Goal: Information Seeking & Learning: Learn about a topic

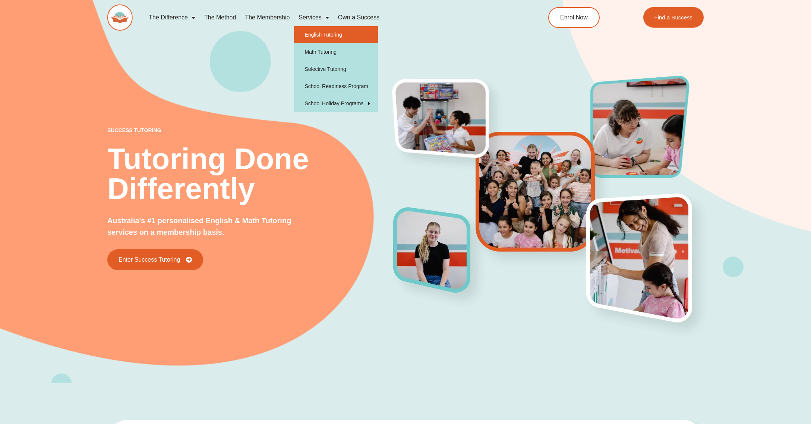
click at [353, 36] on link "English Tutoring" at bounding box center [336, 34] width 84 height 17
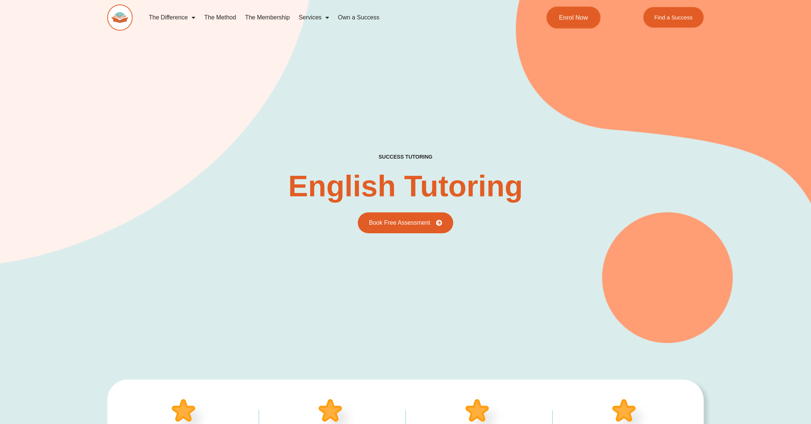
click at [576, 21] on span "Enrol Now" at bounding box center [573, 17] width 29 height 6
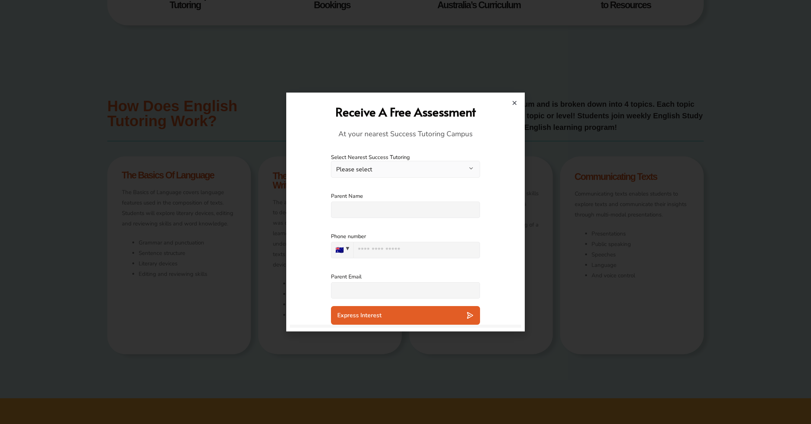
click at [515, 104] on icon "Close" at bounding box center [515, 103] width 6 height 6
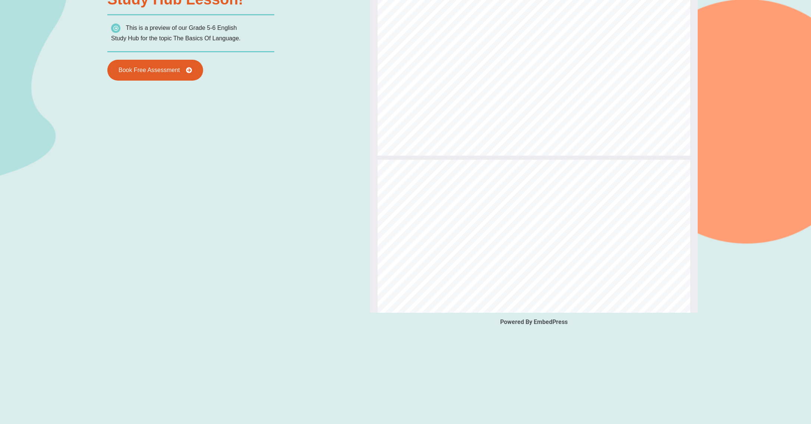
scroll to position [102, 0]
type input "*"
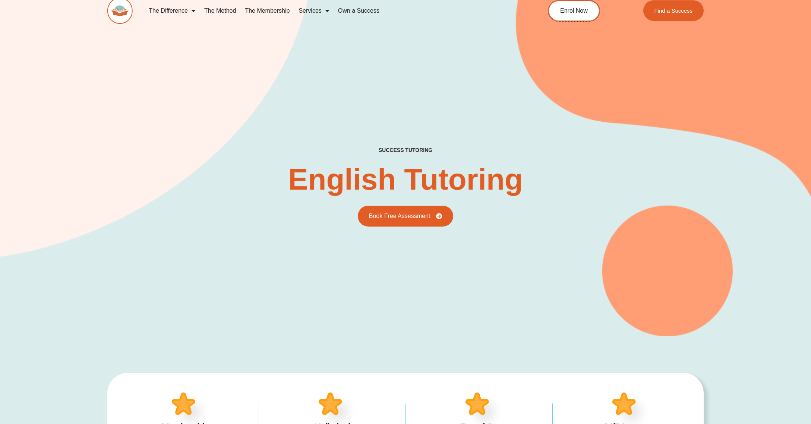
scroll to position [0, 0]
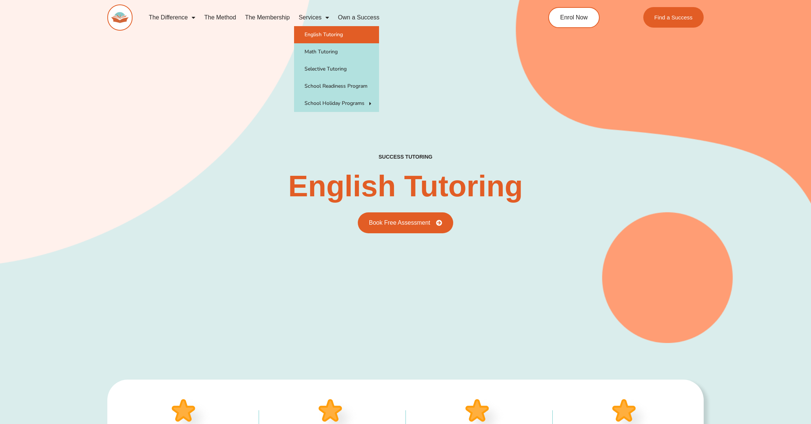
click at [321, 19] on link "Services" at bounding box center [313, 17] width 39 height 17
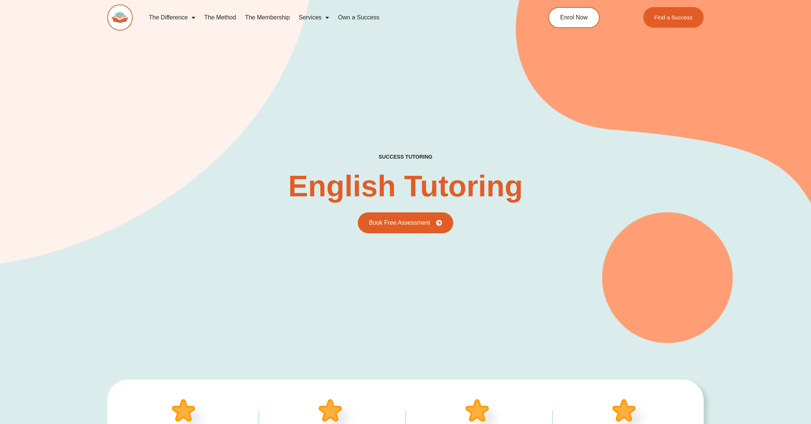
click at [321, 19] on link "Services" at bounding box center [313, 17] width 39 height 17
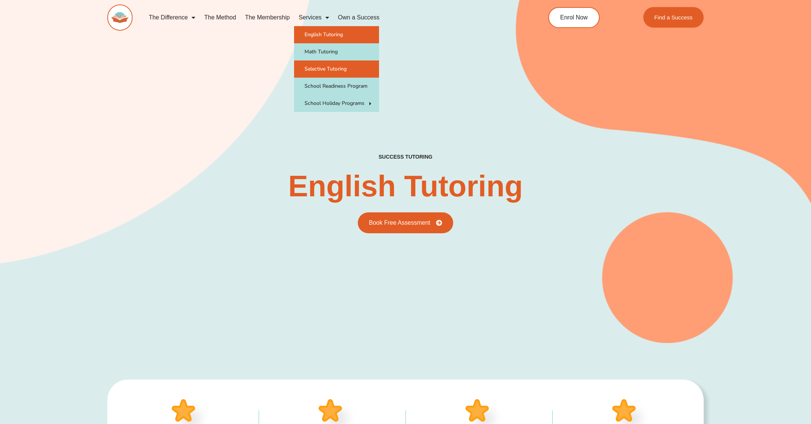
click at [337, 75] on link "Selective Tutoring" at bounding box center [336, 68] width 85 height 17
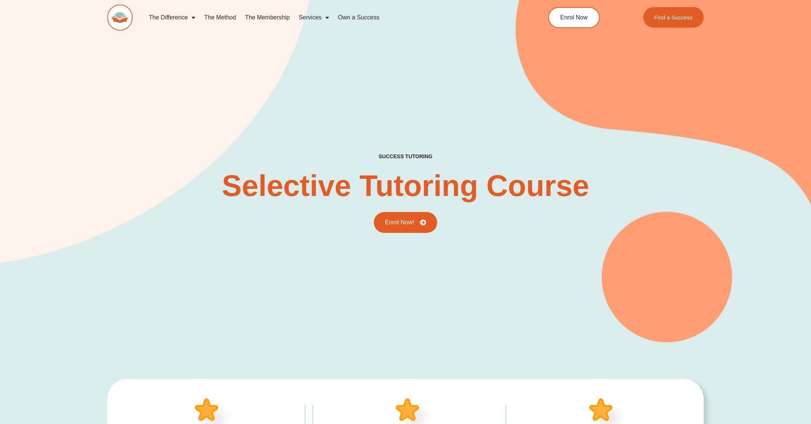
click at [259, 17] on link "The Membership" at bounding box center [267, 17] width 54 height 17
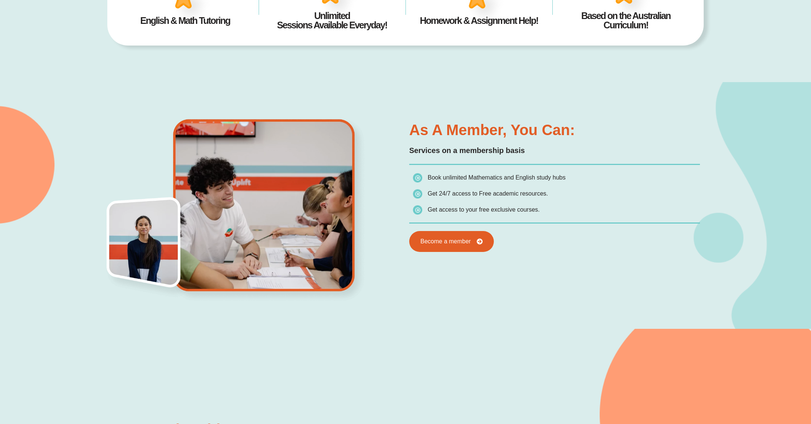
scroll to position [402, 0]
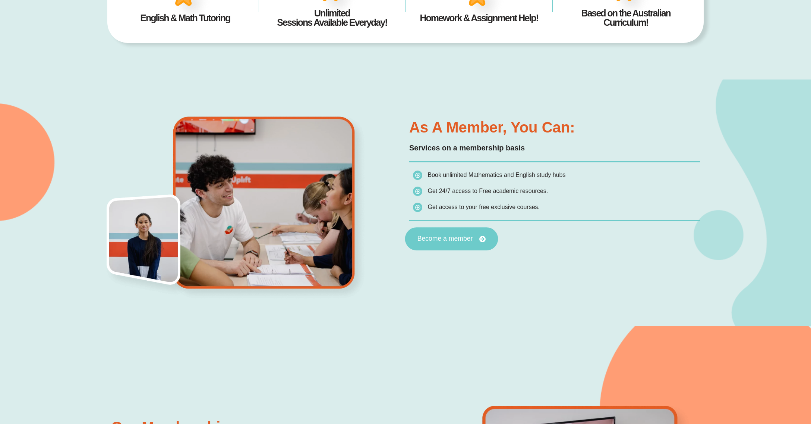
click at [470, 237] on span "Become a member" at bounding box center [446, 238] width 56 height 7
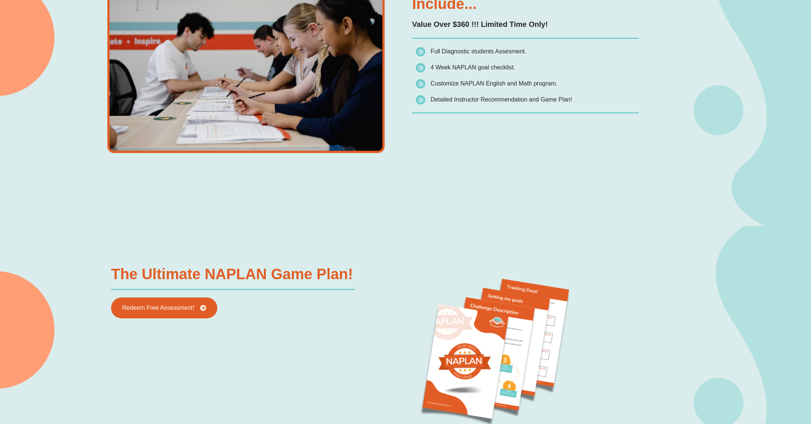
scroll to position [717, 0]
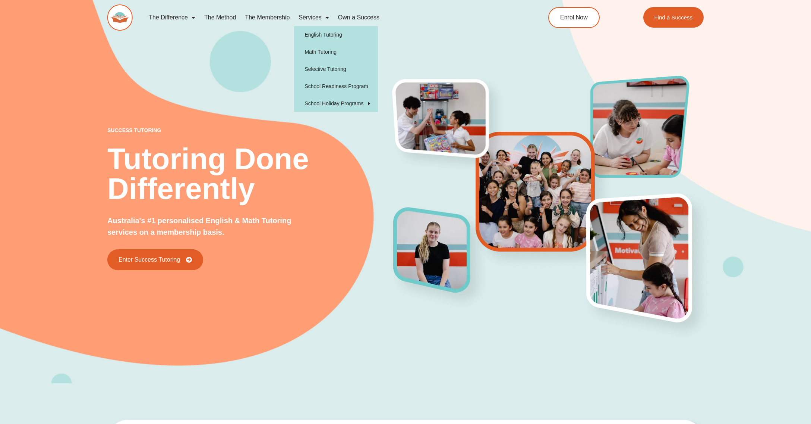
click at [328, 18] on span "Menu" at bounding box center [325, 17] width 7 height 13
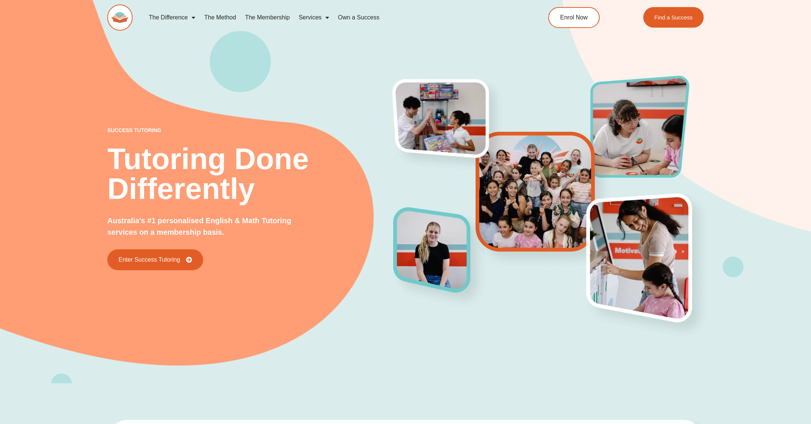
click at [327, 18] on span "Menu" at bounding box center [325, 17] width 7 height 13
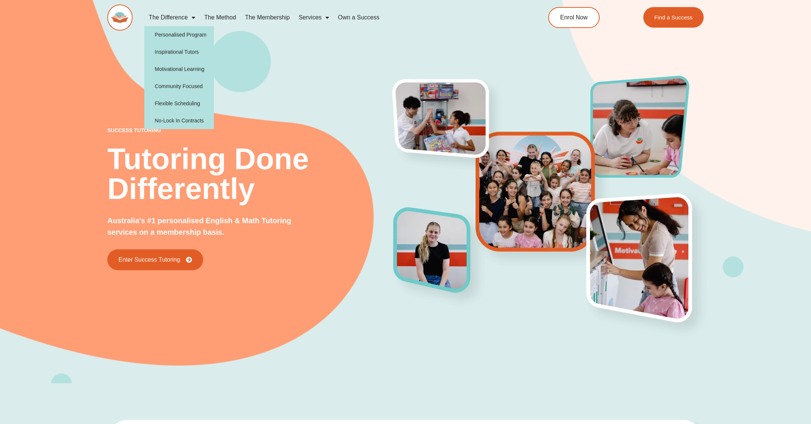
click at [184, 18] on link "The Difference" at bounding box center [172, 17] width 56 height 17
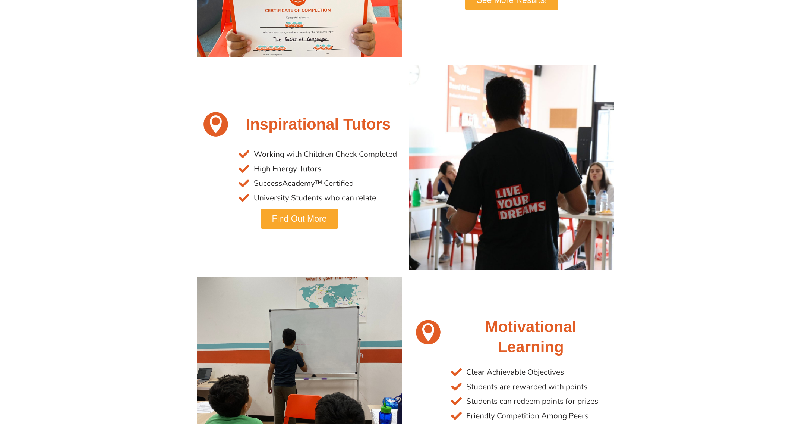
scroll to position [528, 0]
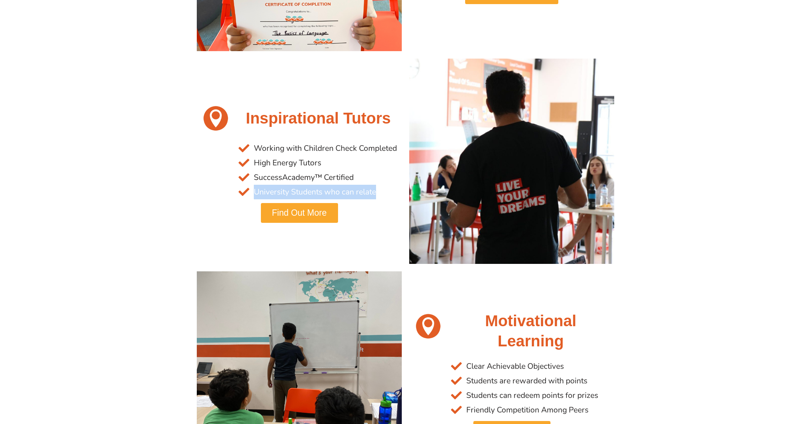
drag, startPoint x: 255, startPoint y: 192, endPoint x: 400, endPoint y: 198, distance: 145.1
click at [400, 198] on div "Working with Children Check Completed High Energy Tutors SuccessAcademy™ Certif…" at bounding box center [318, 170] width 167 height 66
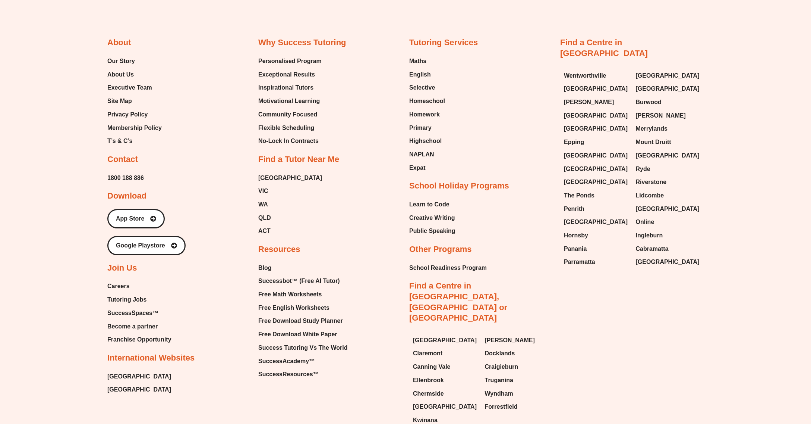
scroll to position [2314, 0]
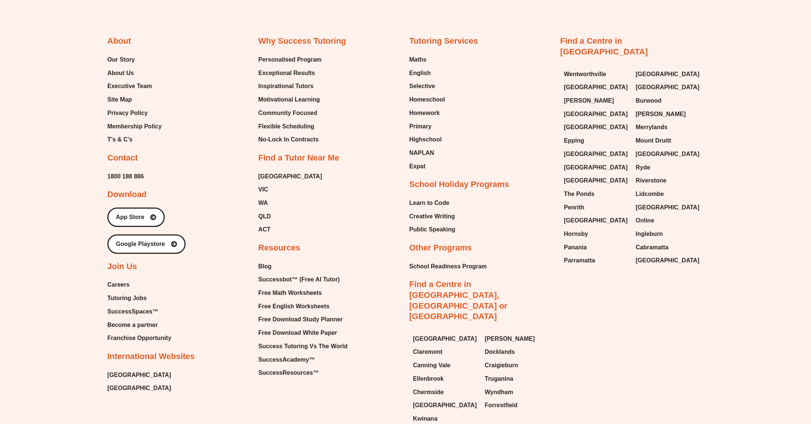
click at [132, 295] on span "Tutoring Jobs" at bounding box center [126, 297] width 39 height 11
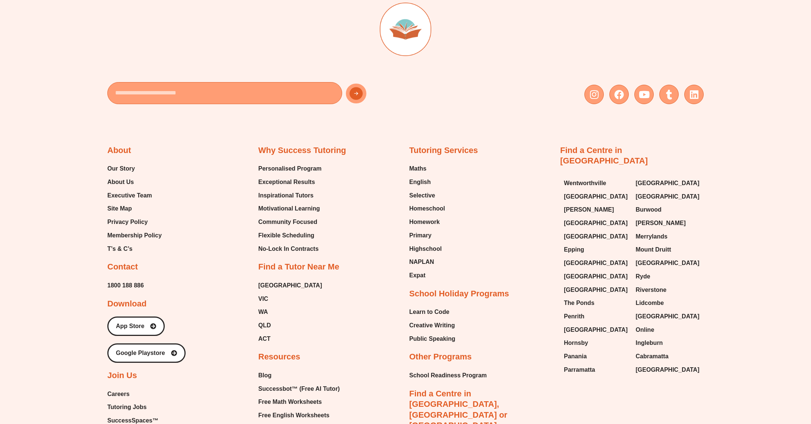
scroll to position [1458, 0]
